Goal: Entertainment & Leisure: Consume media (video, audio)

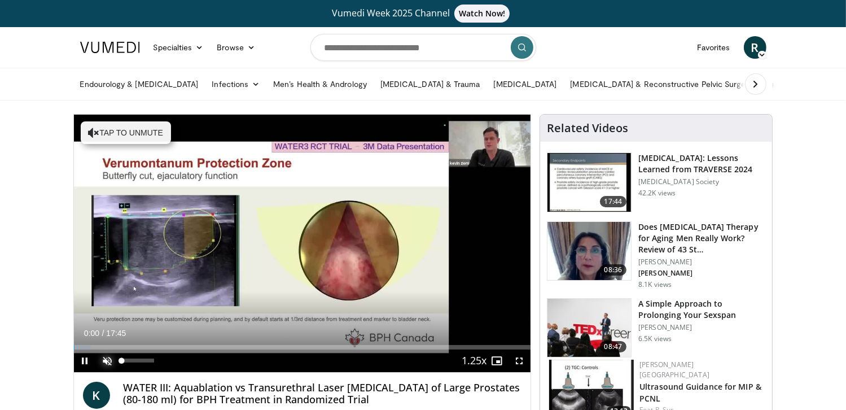
click at [110, 361] on span "Video Player" at bounding box center [107, 360] width 23 height 23
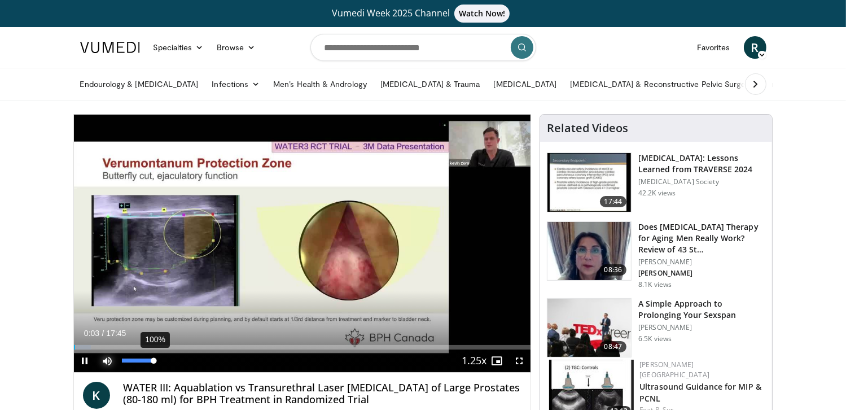
drag, startPoint x: 135, startPoint y: 359, endPoint x: 157, endPoint y: 359, distance: 22.0
click at [154, 359] on div "100%" at bounding box center [138, 360] width 32 height 4
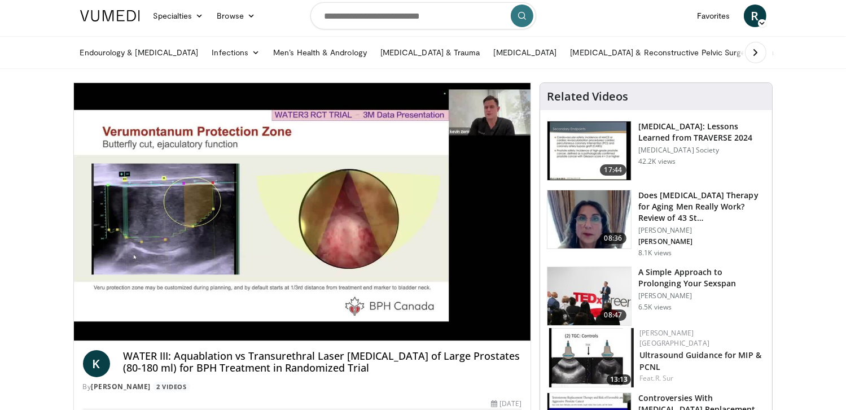
scroll to position [56, 0]
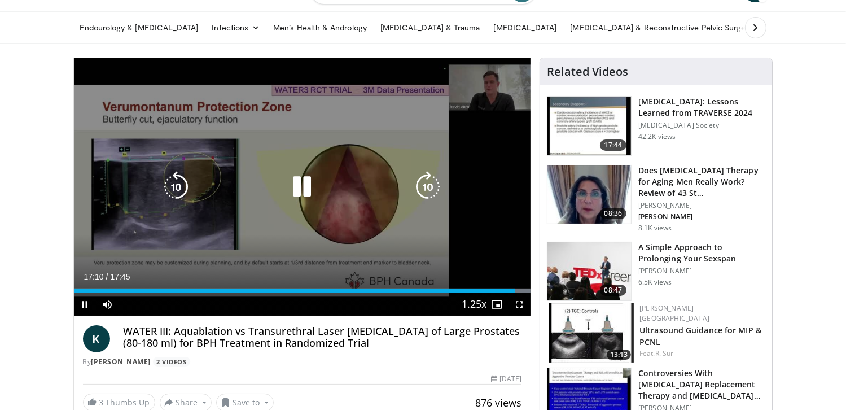
click at [297, 187] on icon "Video Player" at bounding box center [302, 187] width 32 height 32
